Goal: Transaction & Acquisition: Purchase product/service

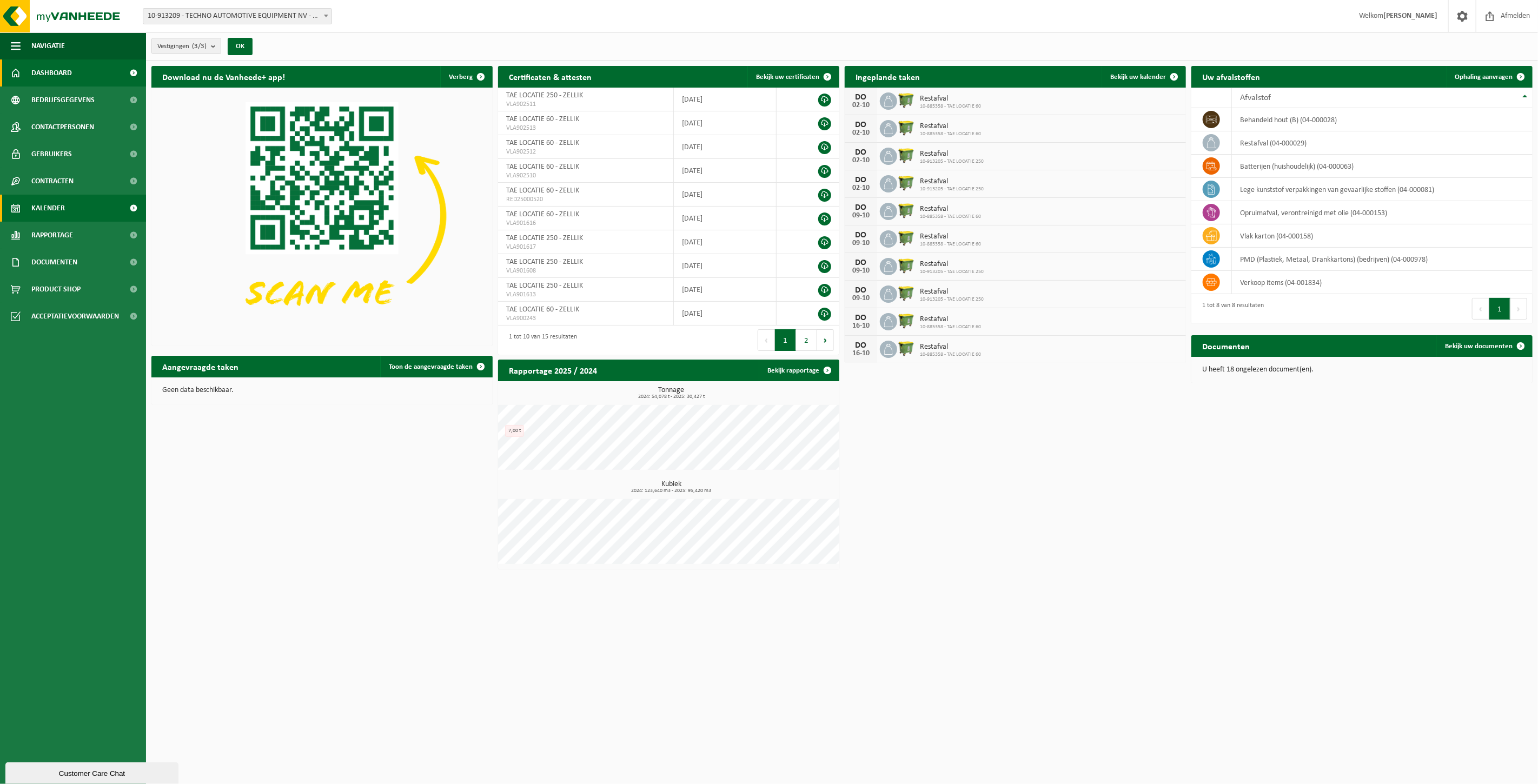
click at [66, 212] on link "Kalender" at bounding box center [73, 208] width 146 height 27
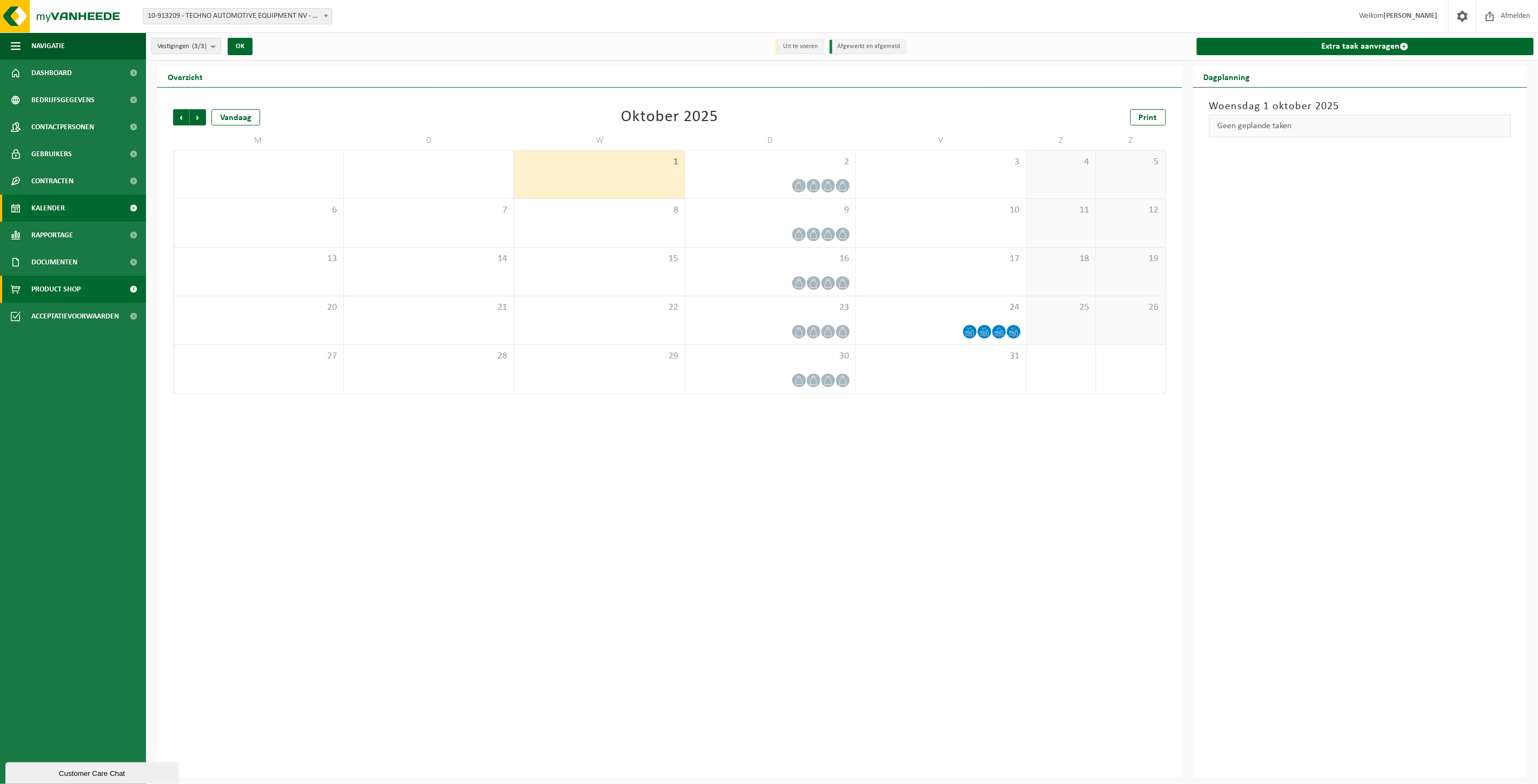
click at [80, 289] on span "Product Shop" at bounding box center [56, 289] width 49 height 27
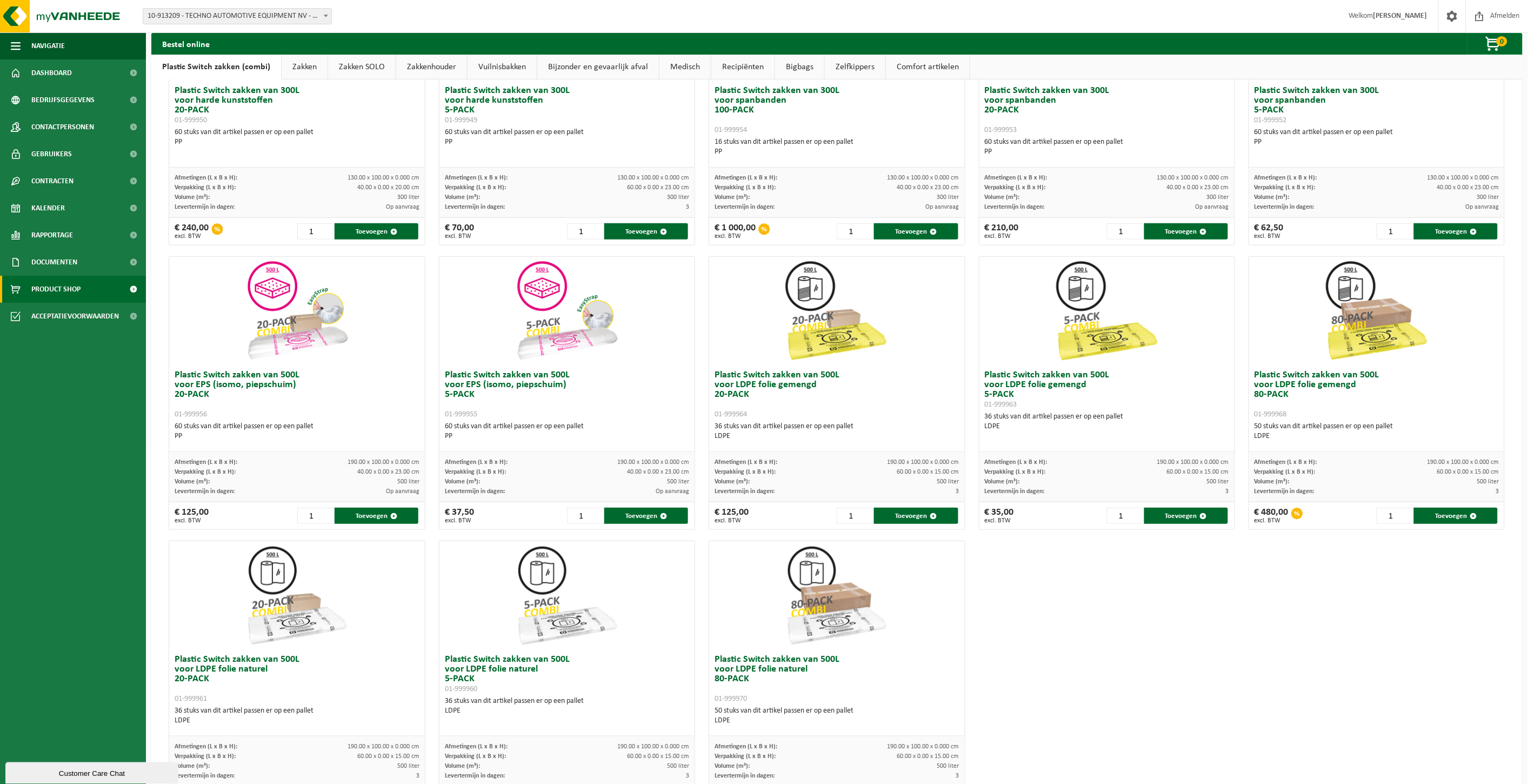
scroll to position [180, 0]
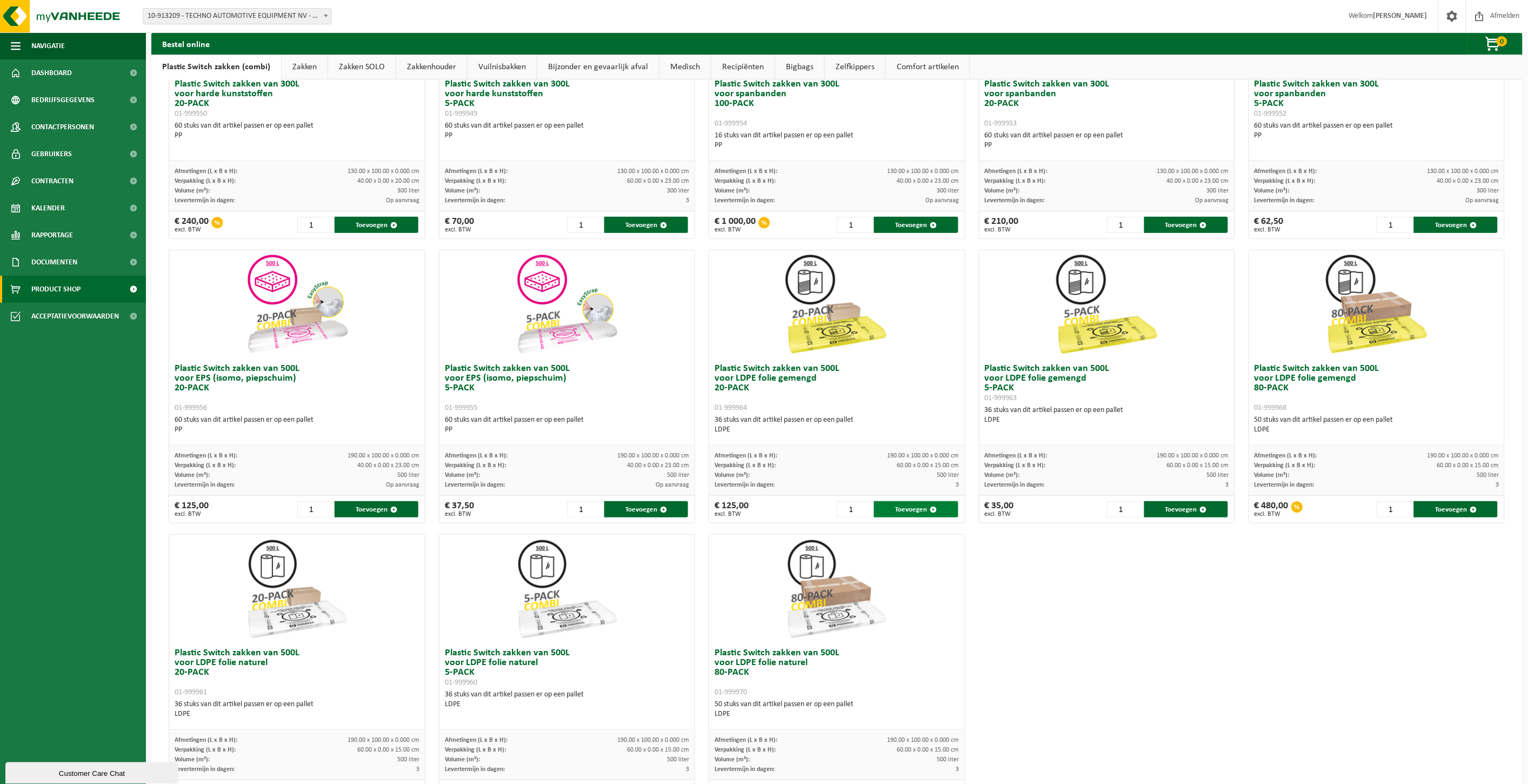
click at [909, 510] on button "Toevoegen" at bounding box center [915, 509] width 83 height 16
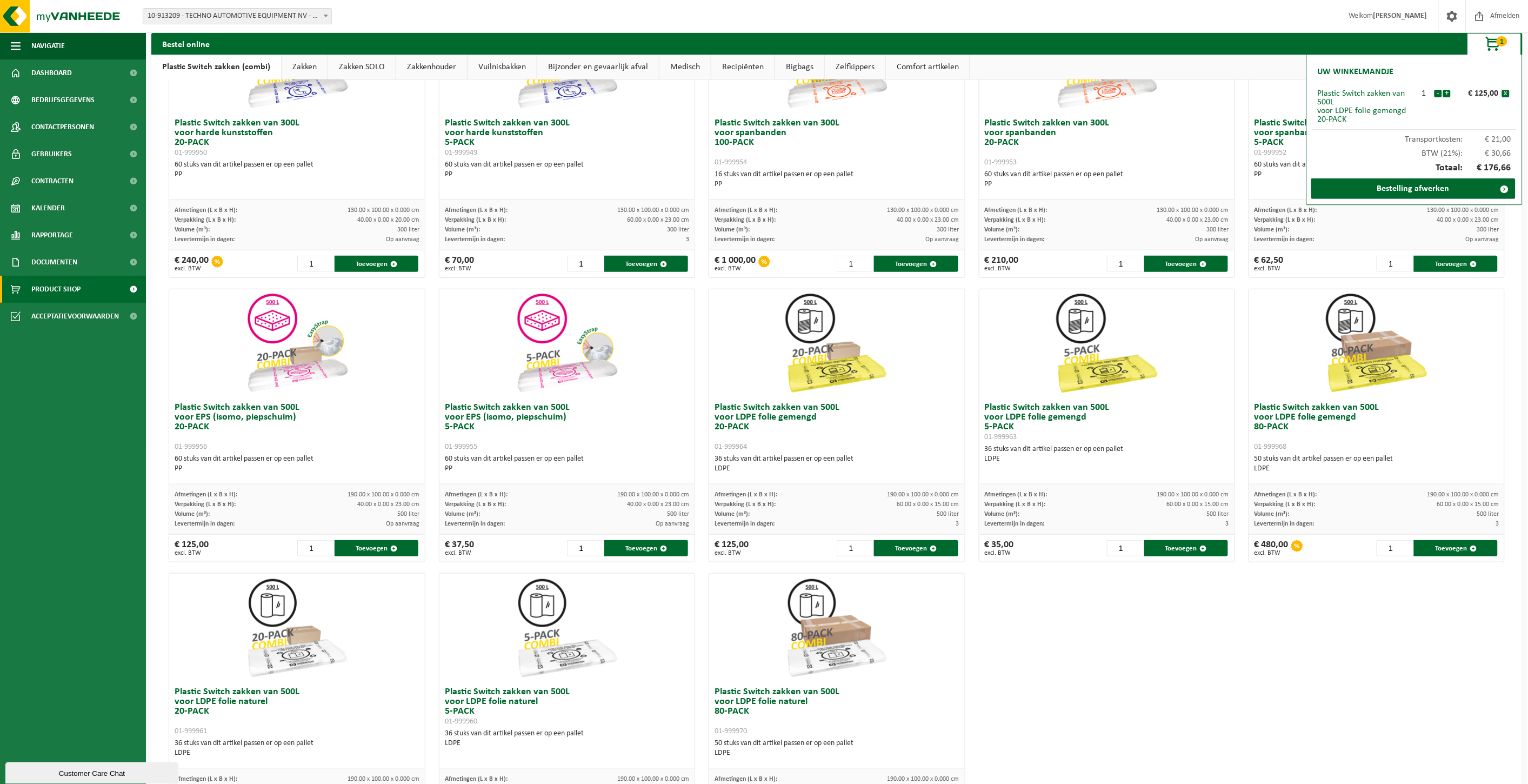
scroll to position [110, 0]
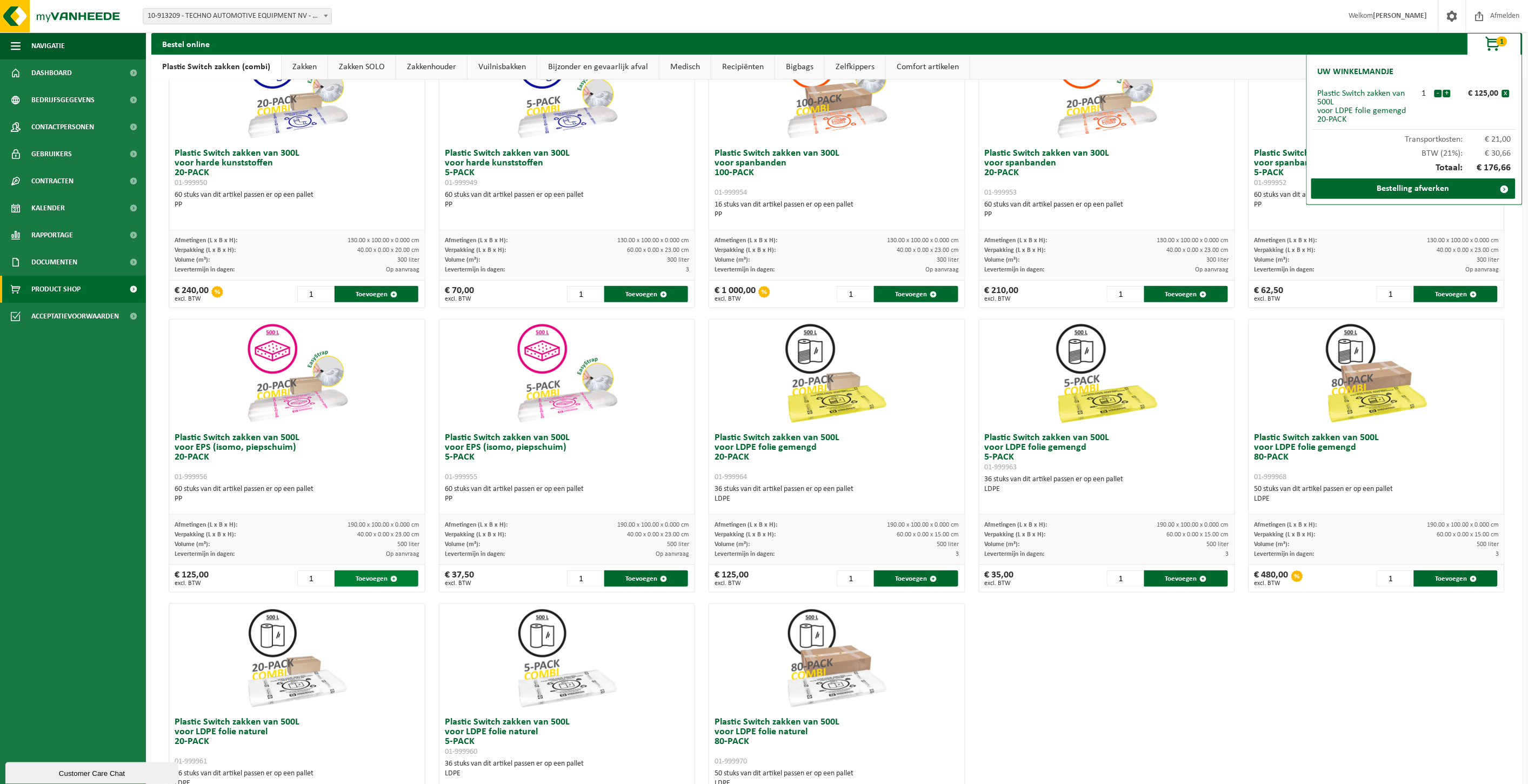
click at [377, 580] on button "Toevoegen" at bounding box center [376, 578] width 83 height 16
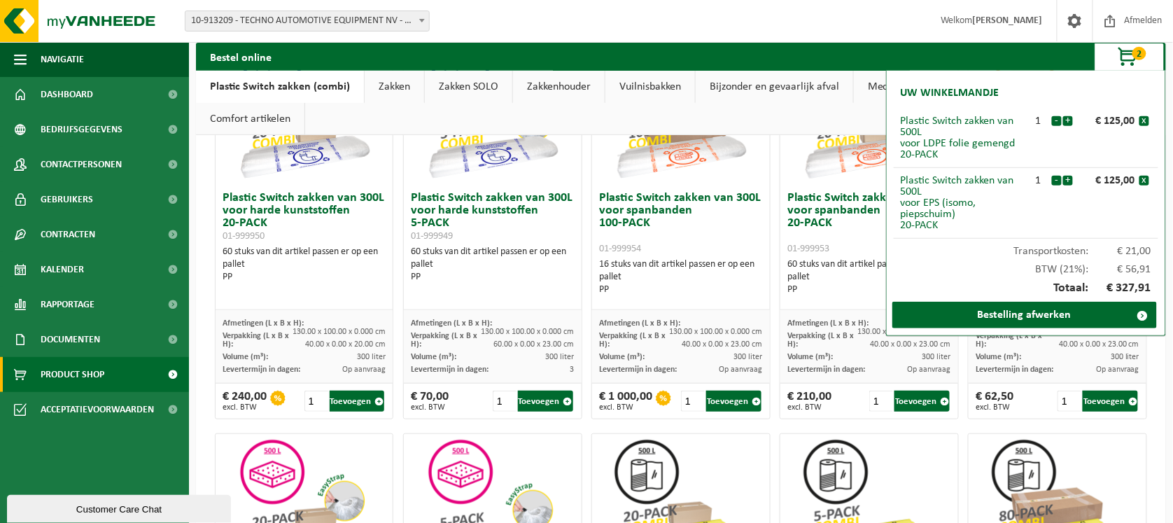
scroll to position [705, 0]
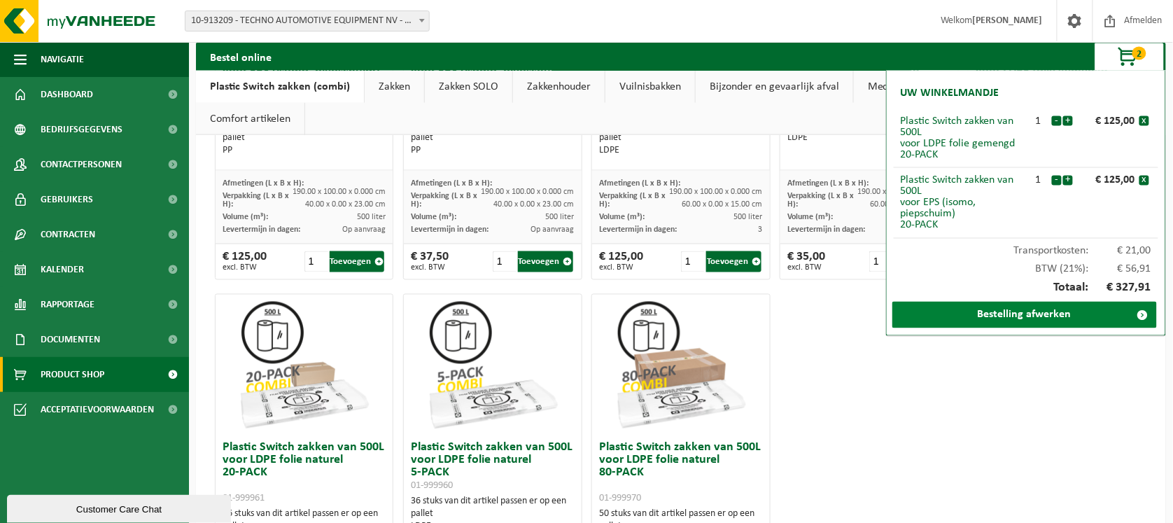
click at [1029, 316] on link "Bestelling afwerken" at bounding box center [1024, 315] width 264 height 27
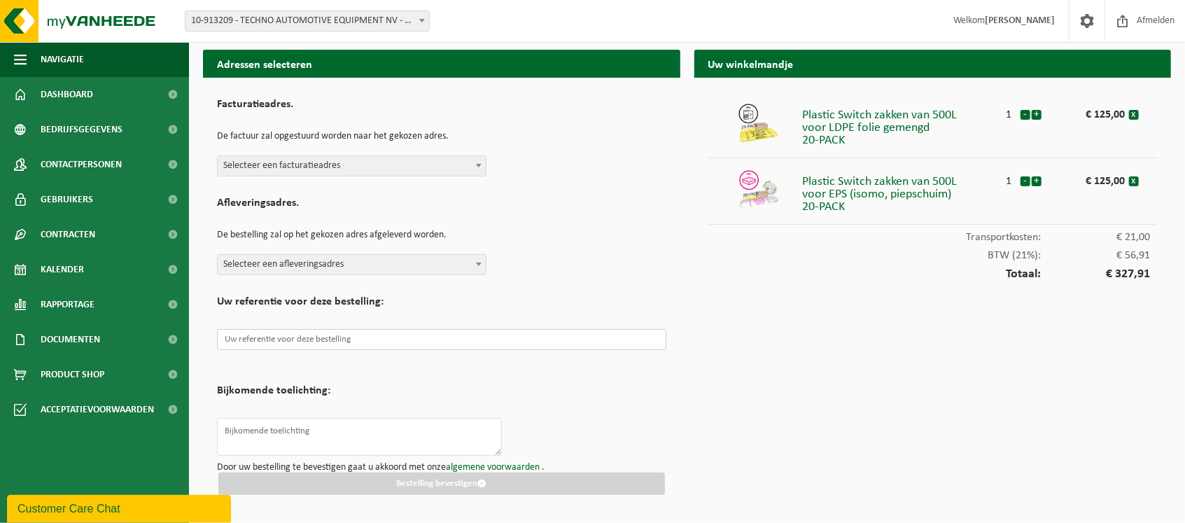
click at [248, 343] on input "text" at bounding box center [441, 339] width 449 height 21
paste input "20-pack EPS (isomo, piepschuim)"
type input "20-pack EPS (isomo, piepschuim)"
drag, startPoint x: 347, startPoint y: 338, endPoint x: 160, endPoint y: 369, distance: 190.0
click at [162, 355] on div "Navigatie Afmelden Dashboard Bedrijfsgegevens Contactpersonen Gebruikers Contra…" at bounding box center [592, 258] width 1185 height 516
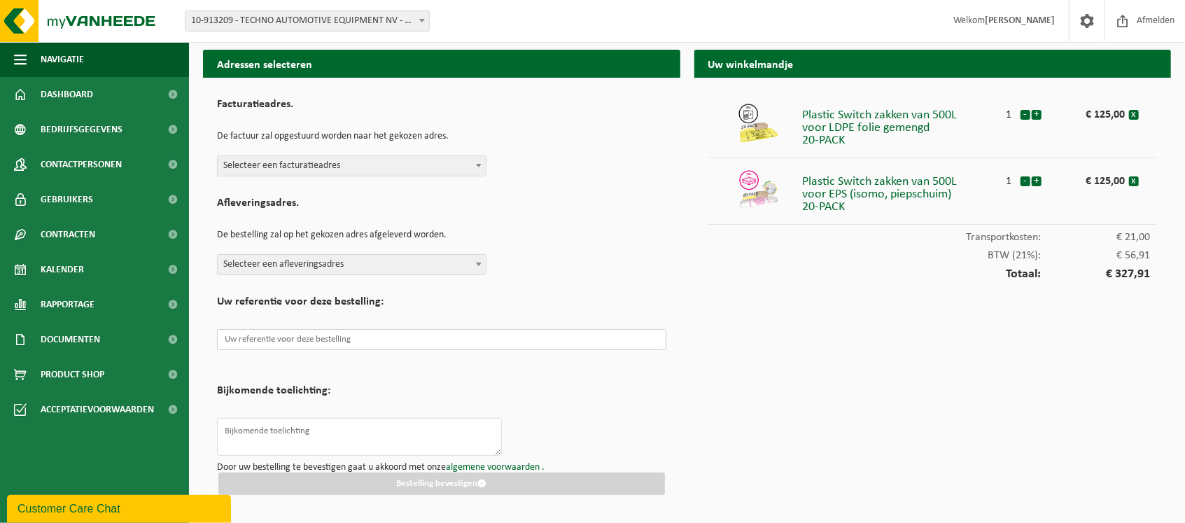
click at [240, 340] on input "text" at bounding box center [441, 339] width 449 height 21
paste input "PO.253873"
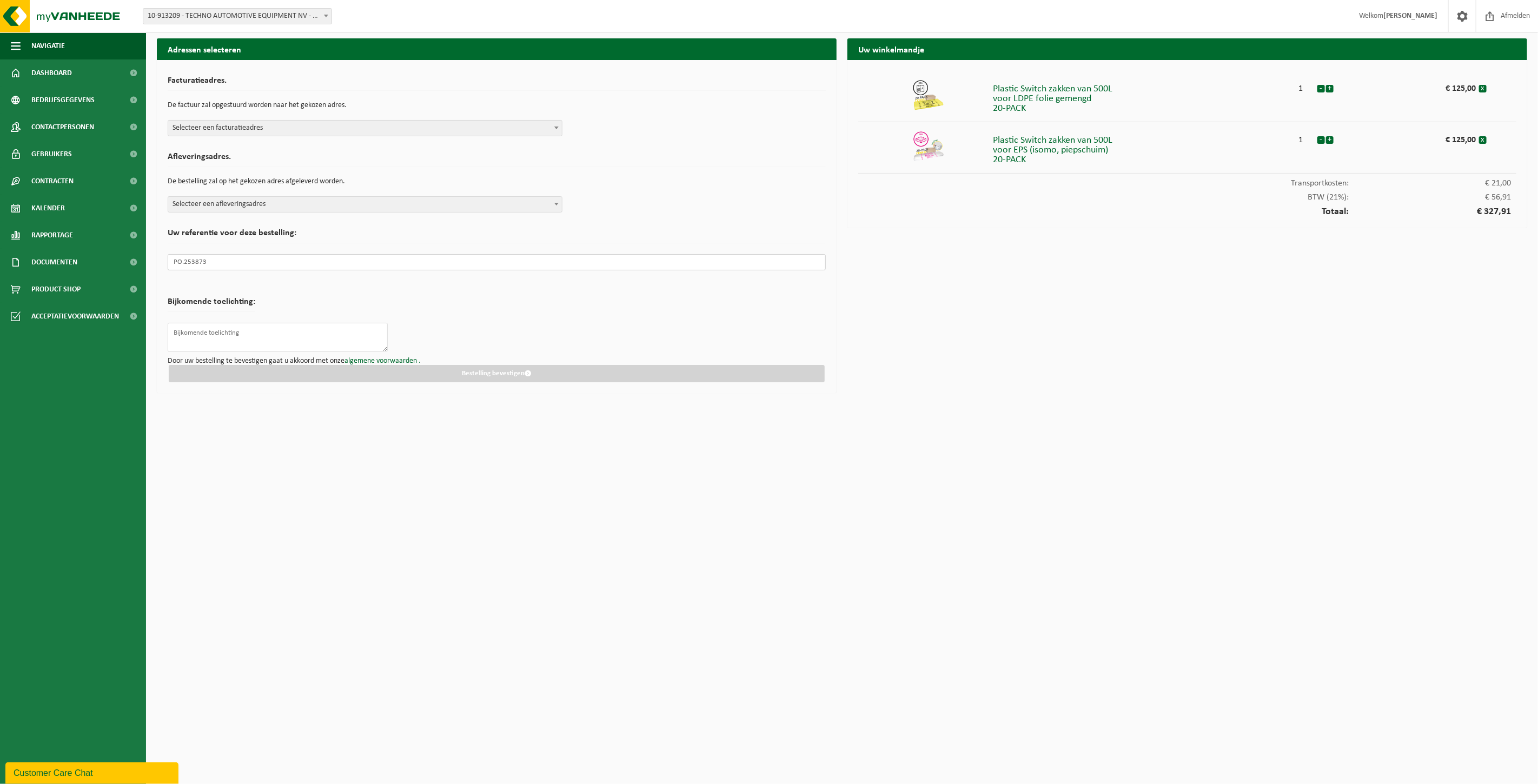
type input "PO.253873"
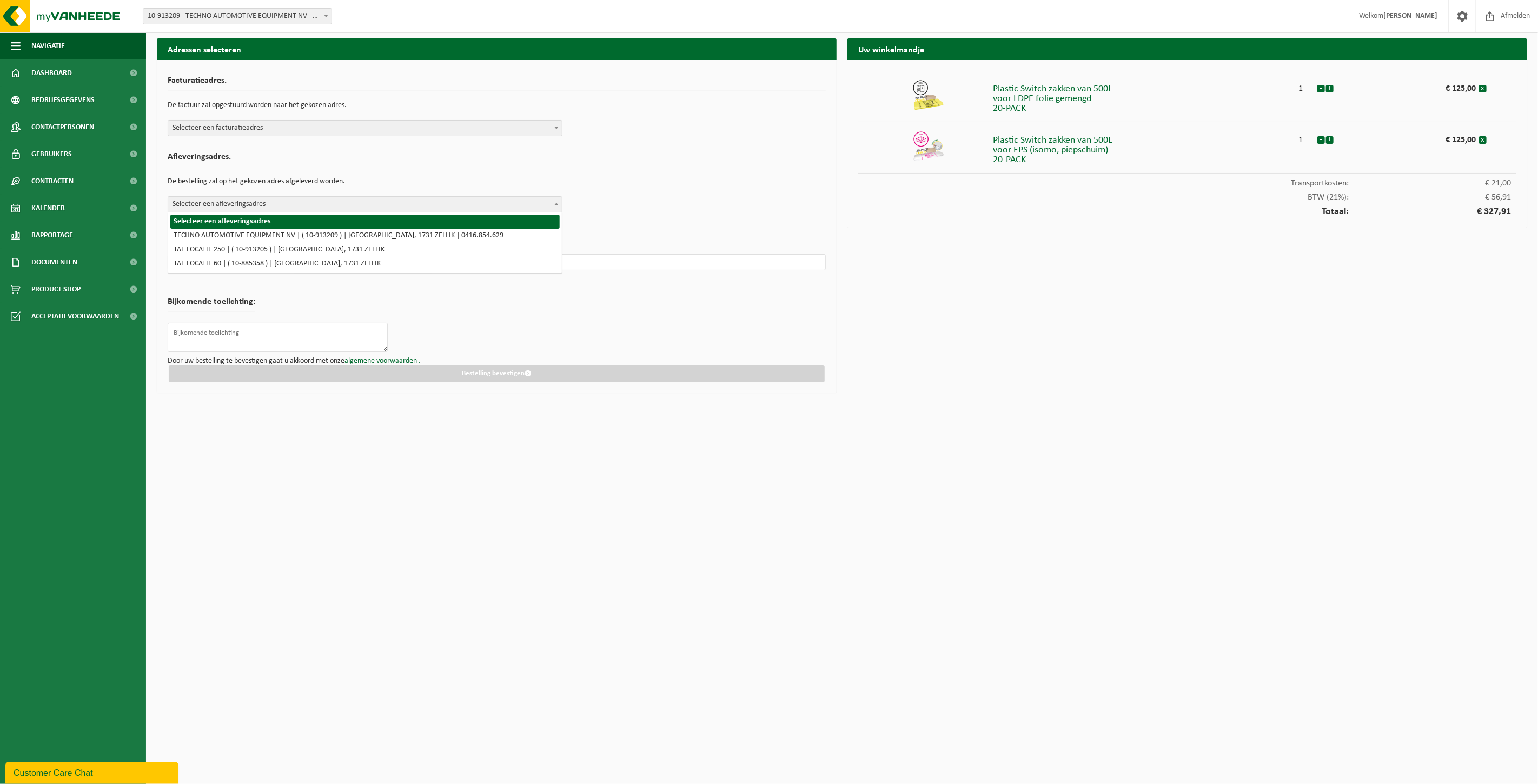
click at [554, 205] on span at bounding box center [556, 204] width 11 height 14
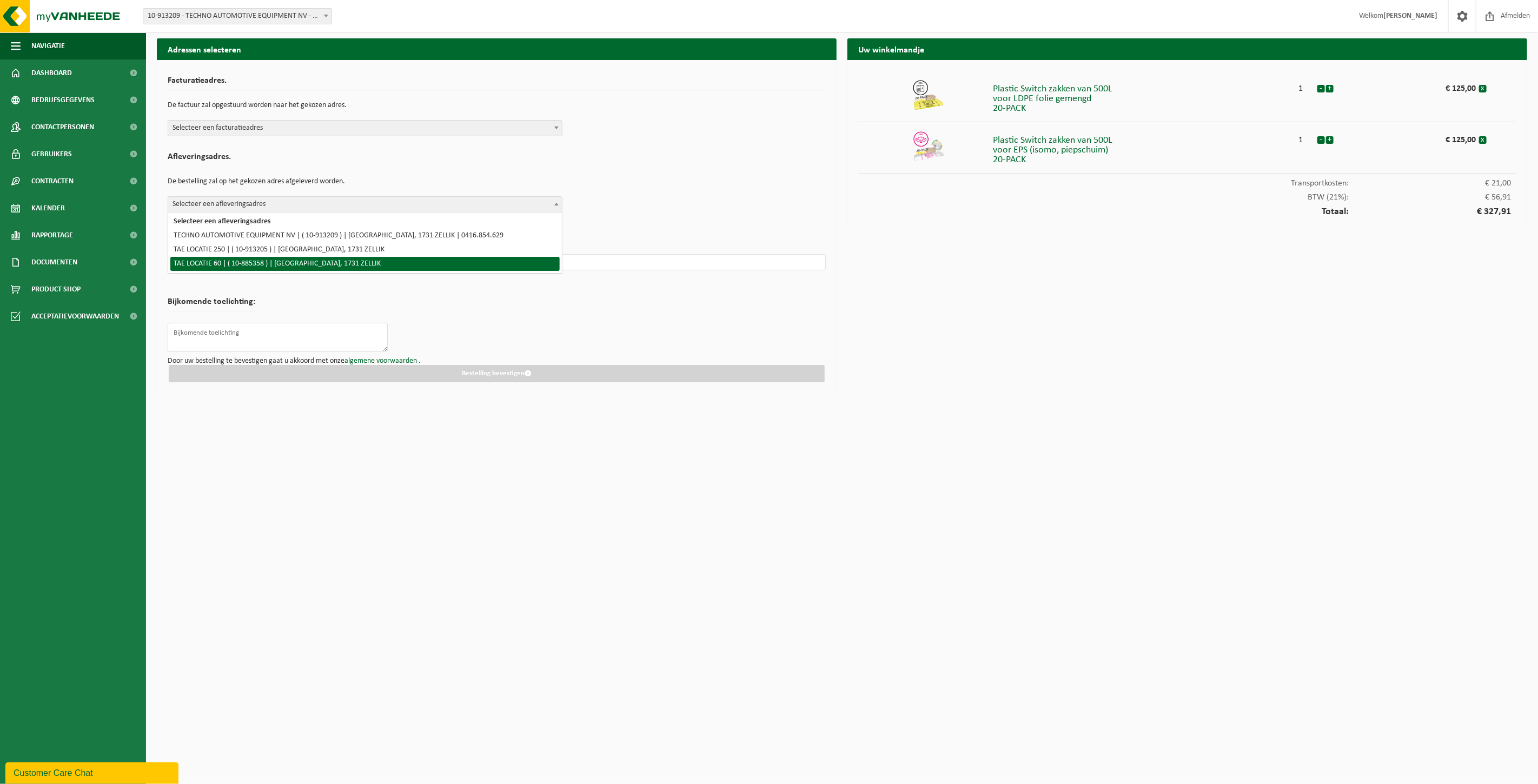
select select "125601"
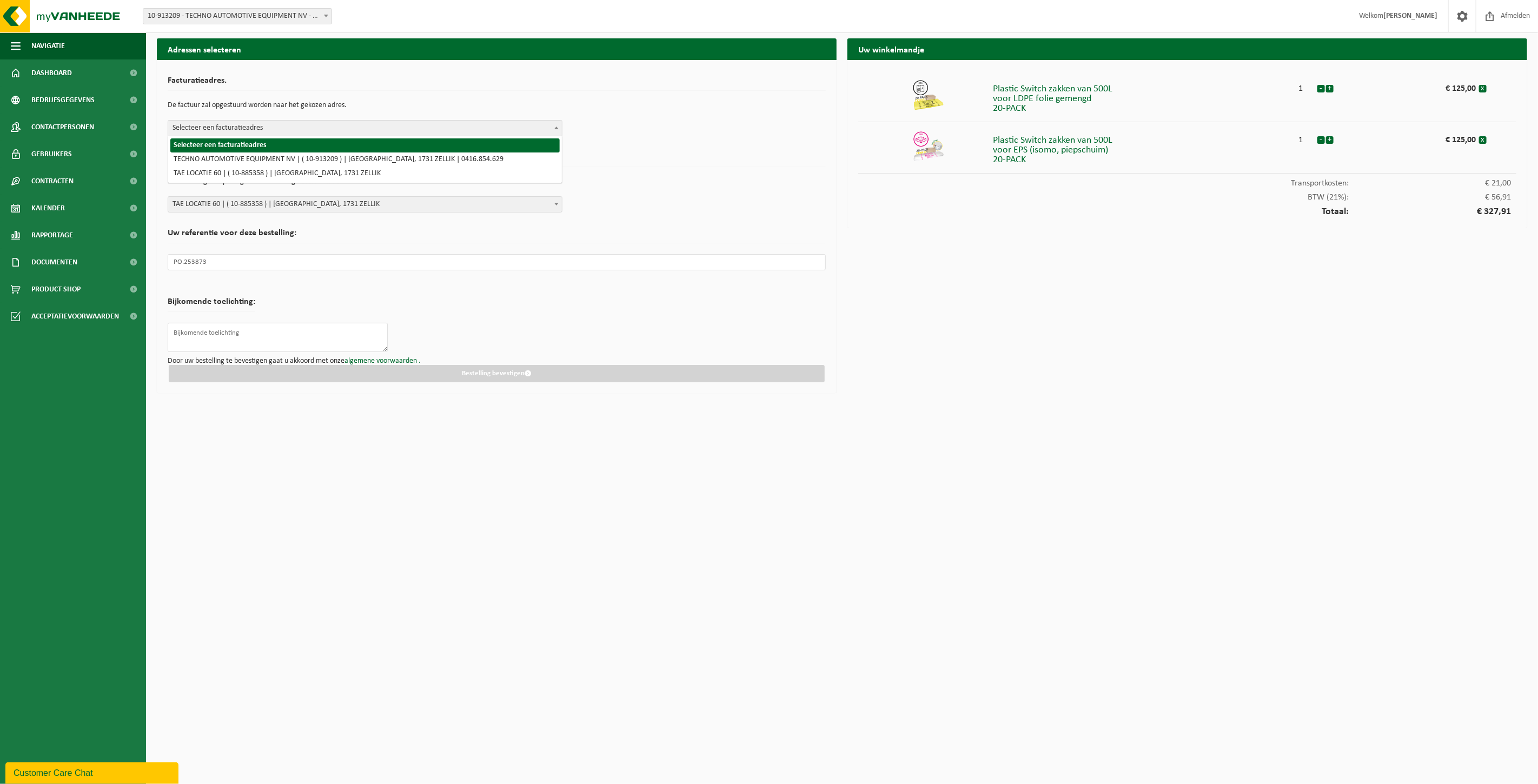
click at [553, 127] on span at bounding box center [556, 127] width 11 height 14
select select "125999"
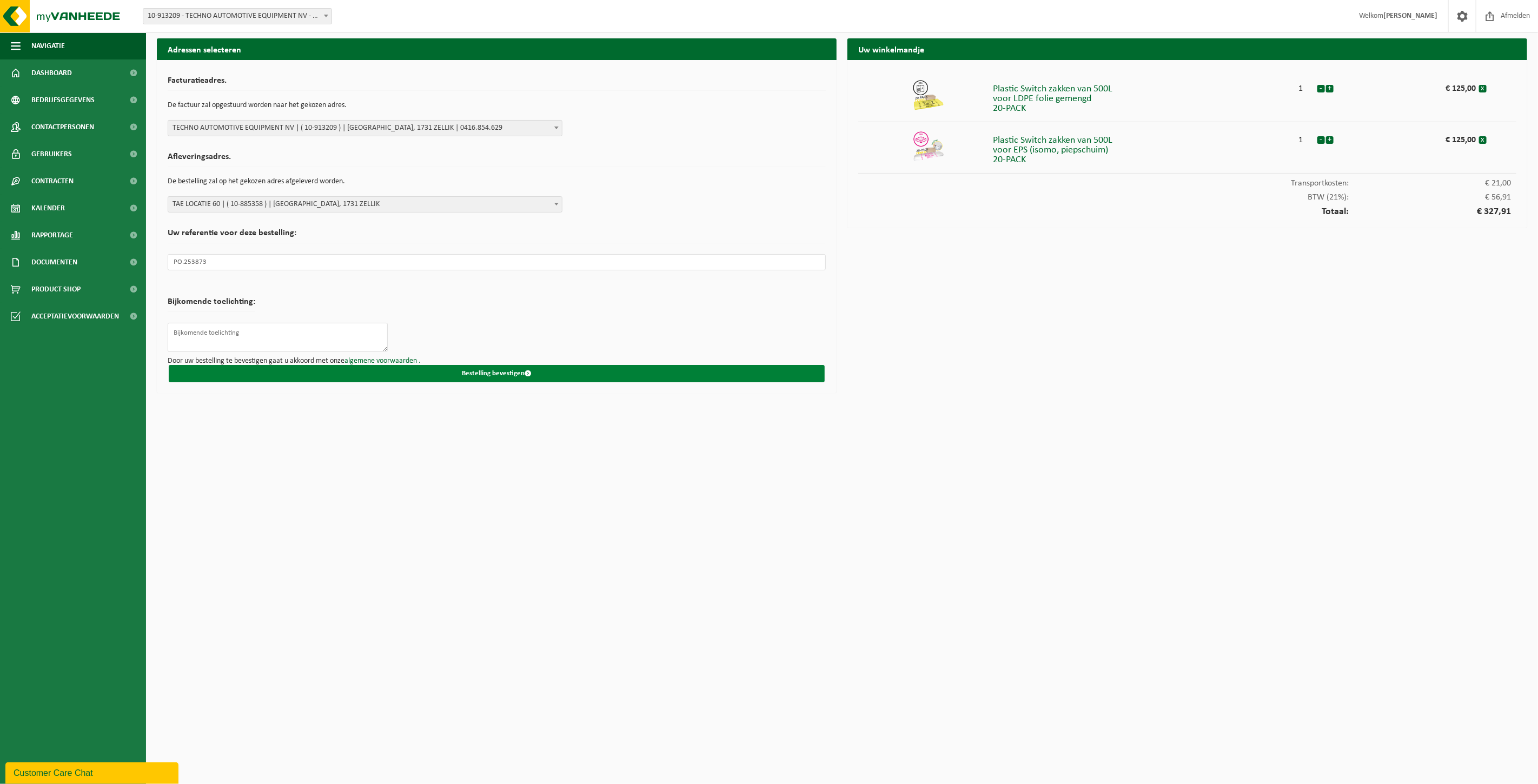
click at [498, 370] on button "Bestelling bevestigen" at bounding box center [496, 373] width 656 height 17
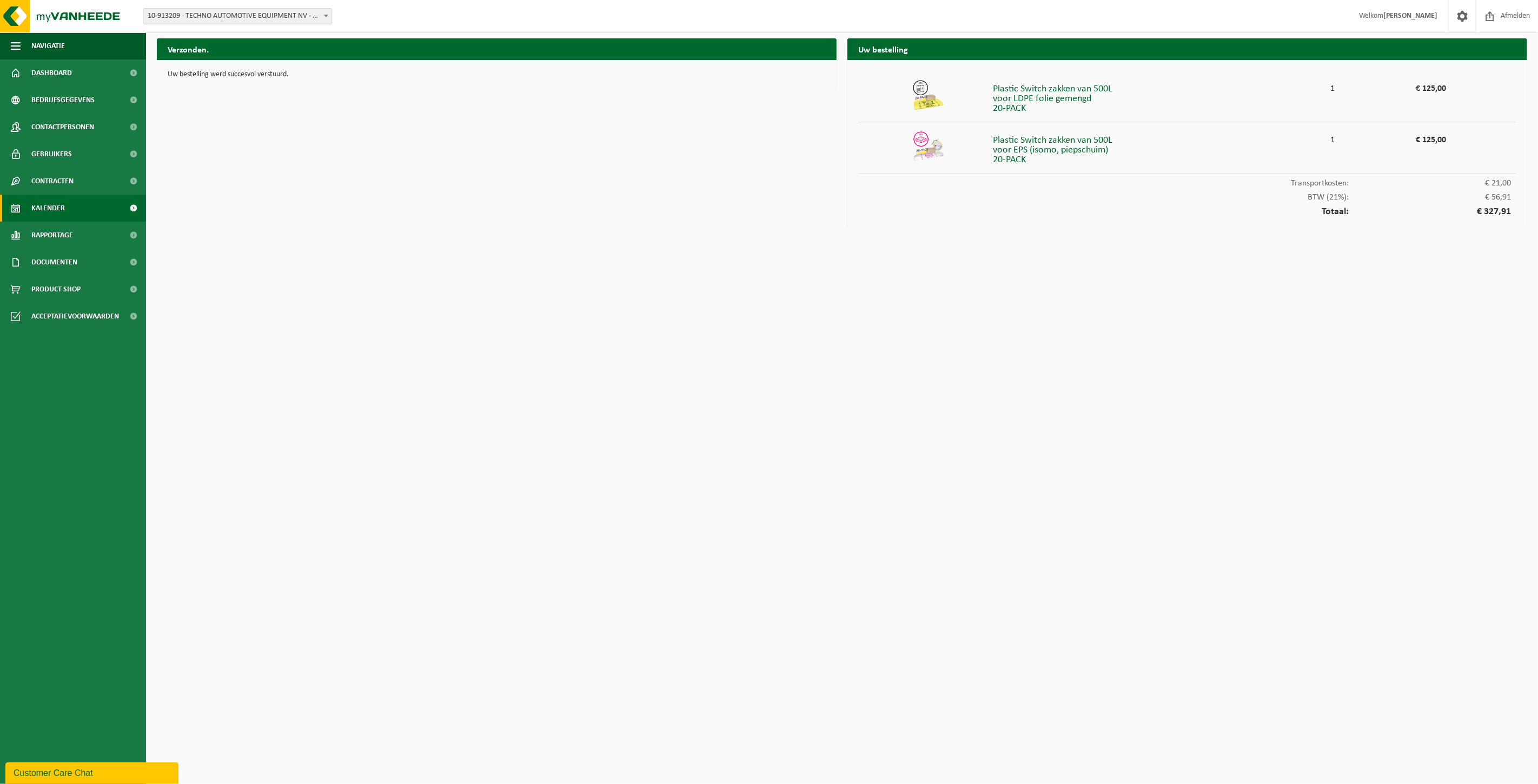
click at [60, 209] on span "Kalender" at bounding box center [48, 208] width 33 height 27
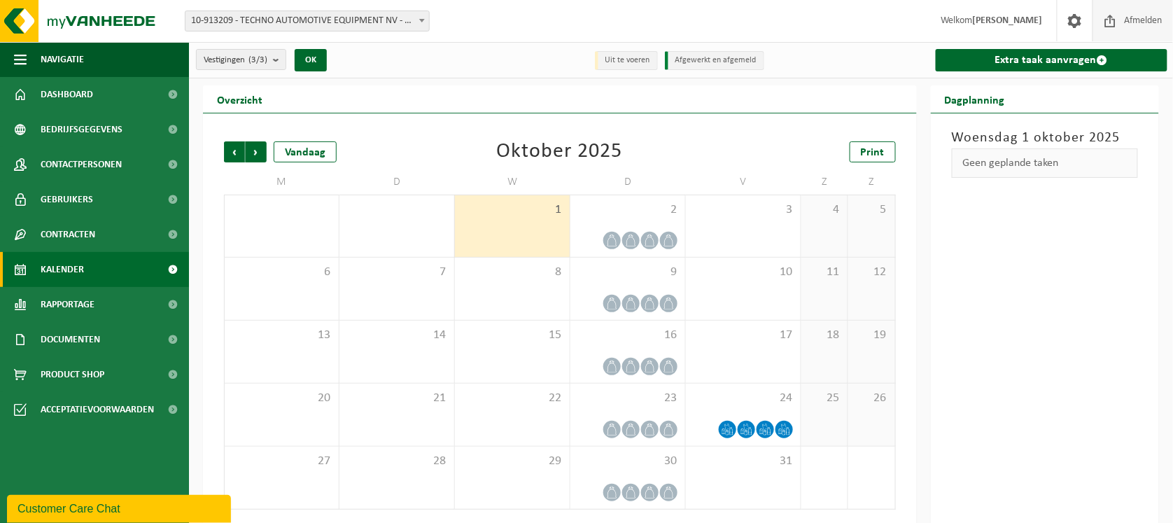
click at [1137, 21] on span "Afmelden" at bounding box center [1143, 20] width 45 height 41
